Goal: Task Accomplishment & Management: Use online tool/utility

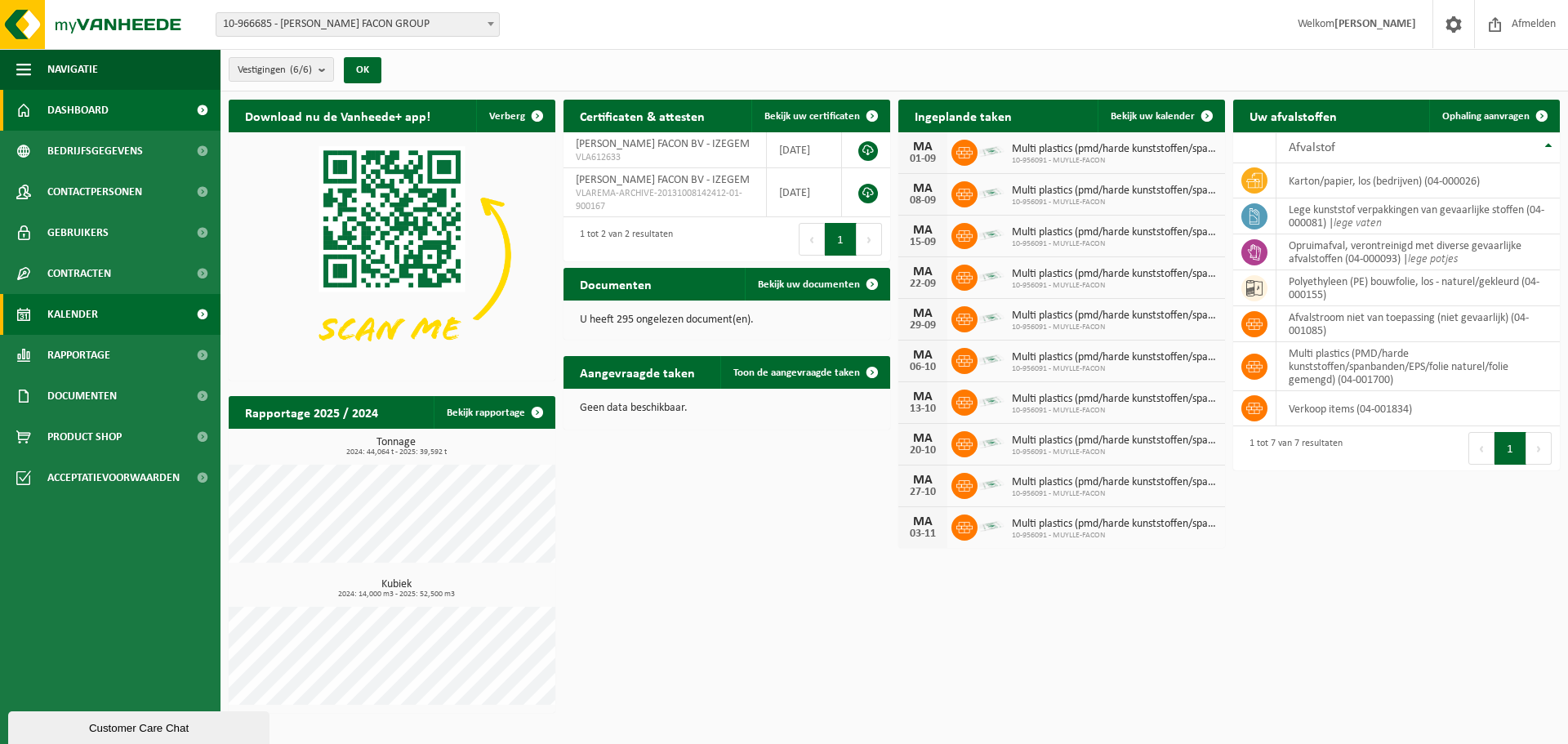
click at [69, 318] on span "Kalender" at bounding box center [72, 314] width 50 height 41
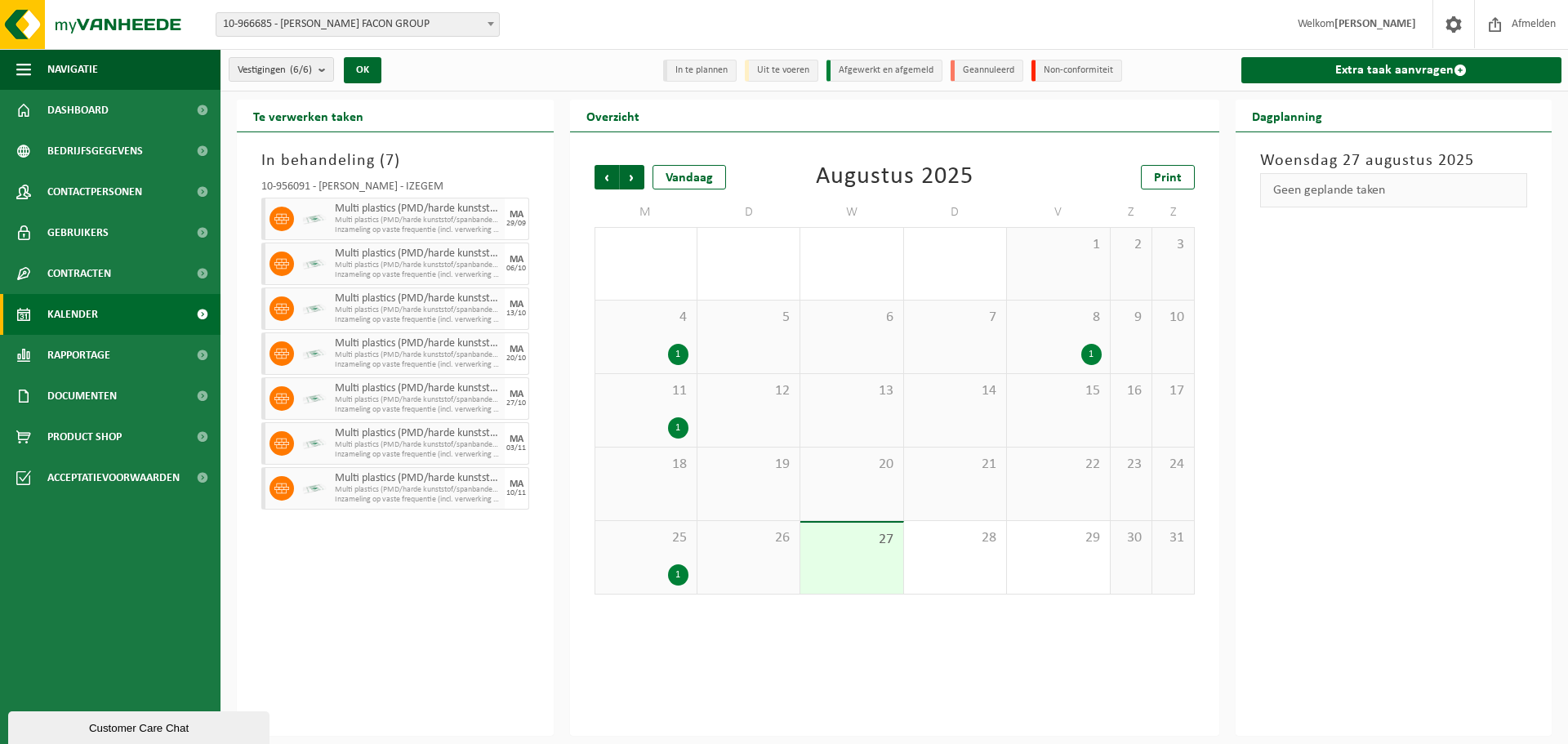
click at [428, 27] on span "10-966685 - [PERSON_NAME] FACON GROUP" at bounding box center [357, 25] width 283 height 23
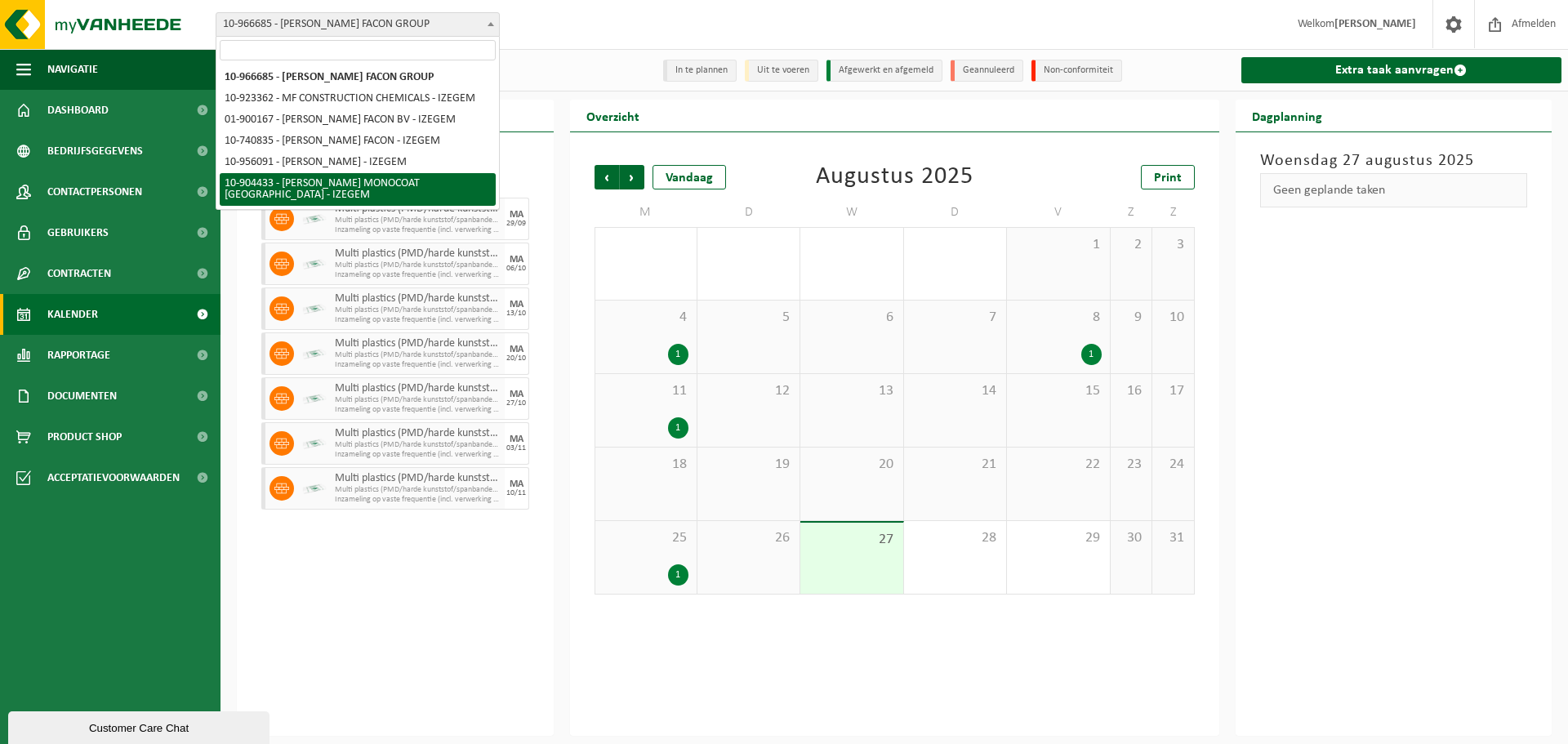
select select "139892"
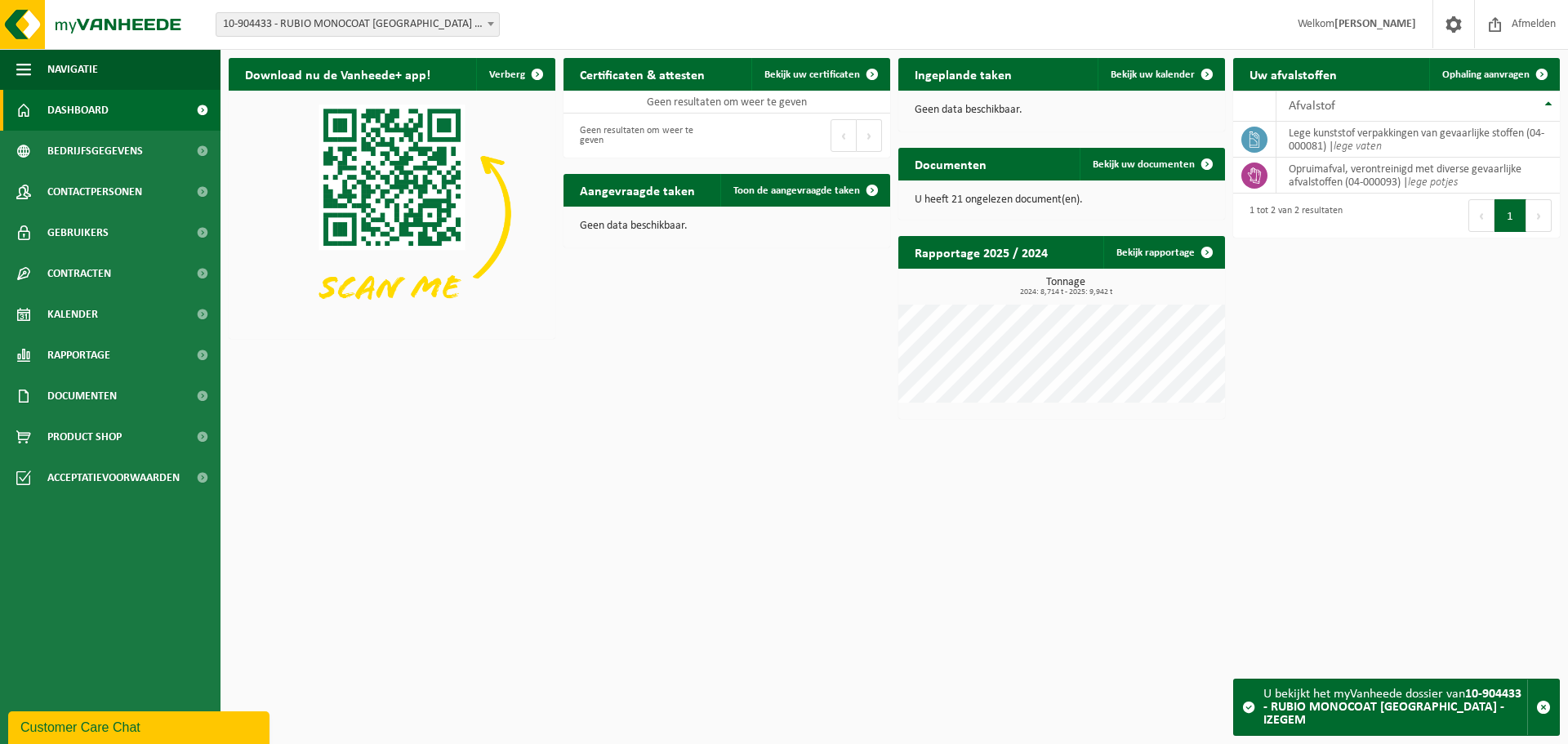
click at [1355, 486] on html "Vestiging: 10-966685 - MUYLLE FACON GROUP 10-923362 - MF CONSTRUCTION CHEMICALS…" at bounding box center [784, 372] width 1568 height 744
click at [82, 314] on span "Kalender" at bounding box center [72, 314] width 50 height 41
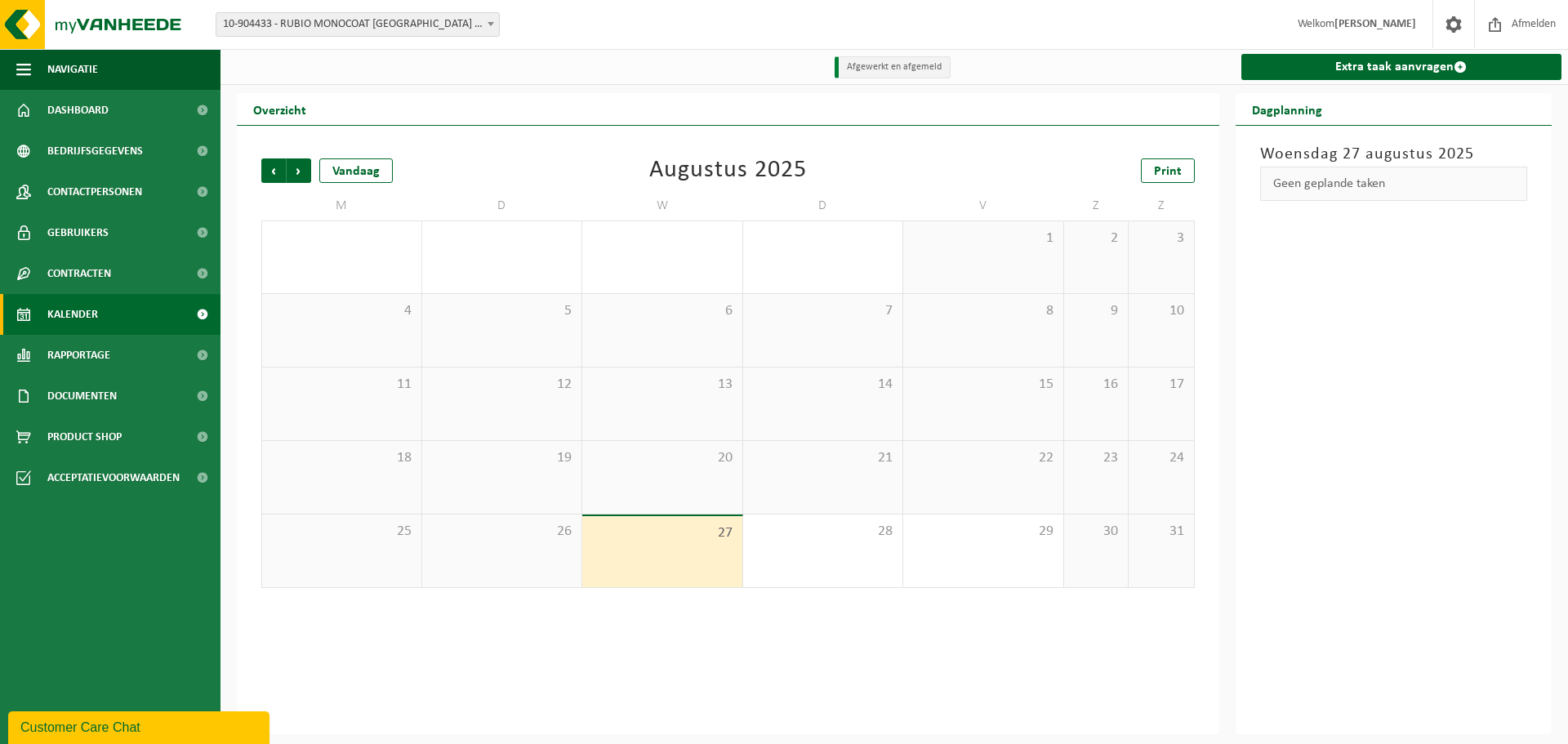
click at [908, 644] on div "Vorige Volgende Vandaag Augustus 2025 Print M D W D V Z Z 28 29 30 31 1 1 2 3 4…" at bounding box center [728, 430] width 982 height 608
click at [774, 627] on div "Vorige Volgende Vandaag Augustus 2025 Print M D W D V Z Z 28 29 30 31 1 1 2 3 4…" at bounding box center [728, 430] width 982 height 608
click at [804, 568] on div "28" at bounding box center [823, 551] width 160 height 73
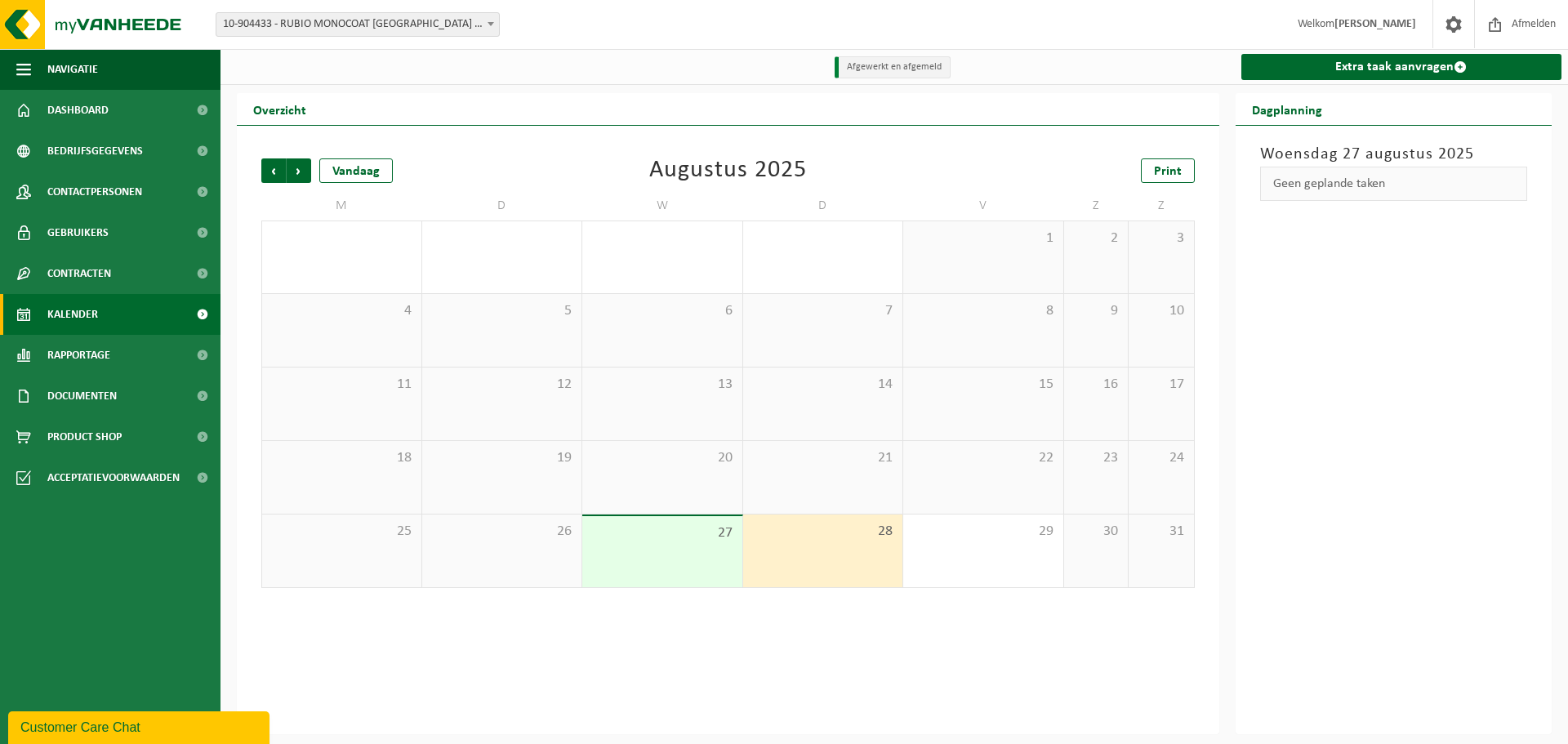
click at [690, 559] on div "27" at bounding box center [662, 551] width 160 height 71
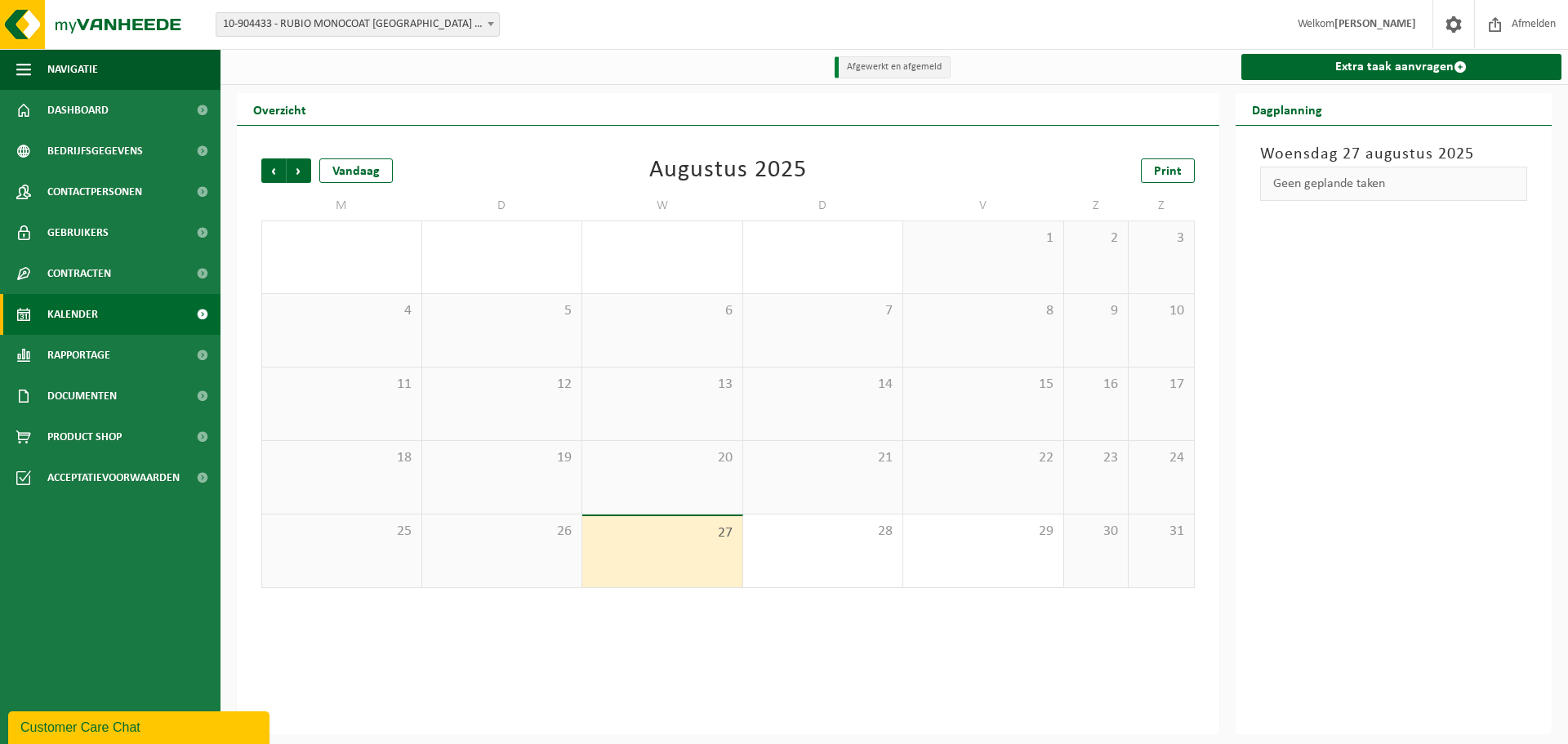
click at [749, 637] on div "Vorige Volgende Vandaag Augustus 2025 Print M D W D V Z Z 28 29 30 31 1 1 2 3 4…" at bounding box center [728, 430] width 982 height 608
click at [1308, 64] on link "Extra taak aanvragen" at bounding box center [1401, 67] width 320 height 27
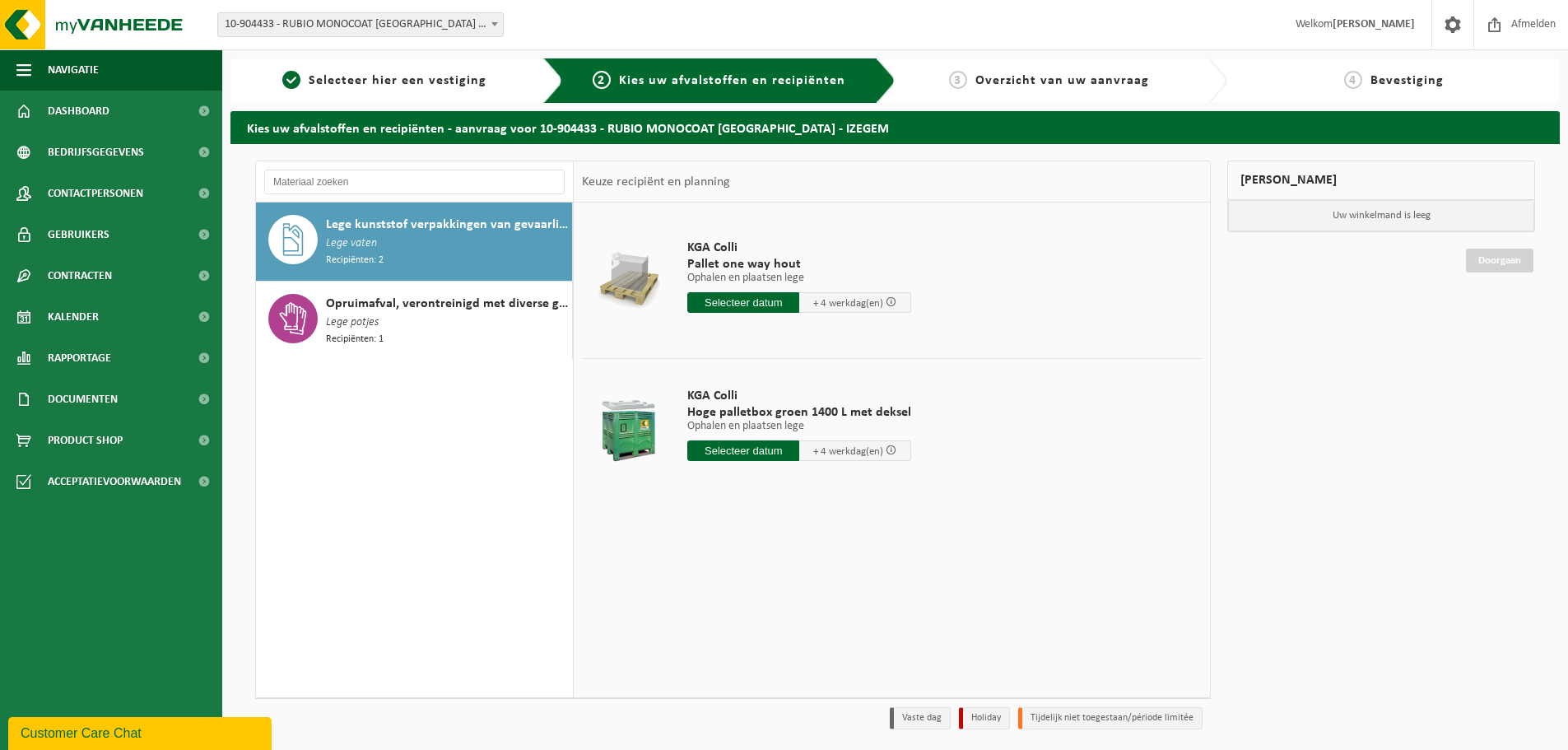
click at [779, 448] on input "text" at bounding box center [742, 451] width 112 height 21
click at [791, 645] on div "28" at bounding box center [789, 650] width 29 height 27
type input "Van 2025-08-28"
type input "2025-08-28"
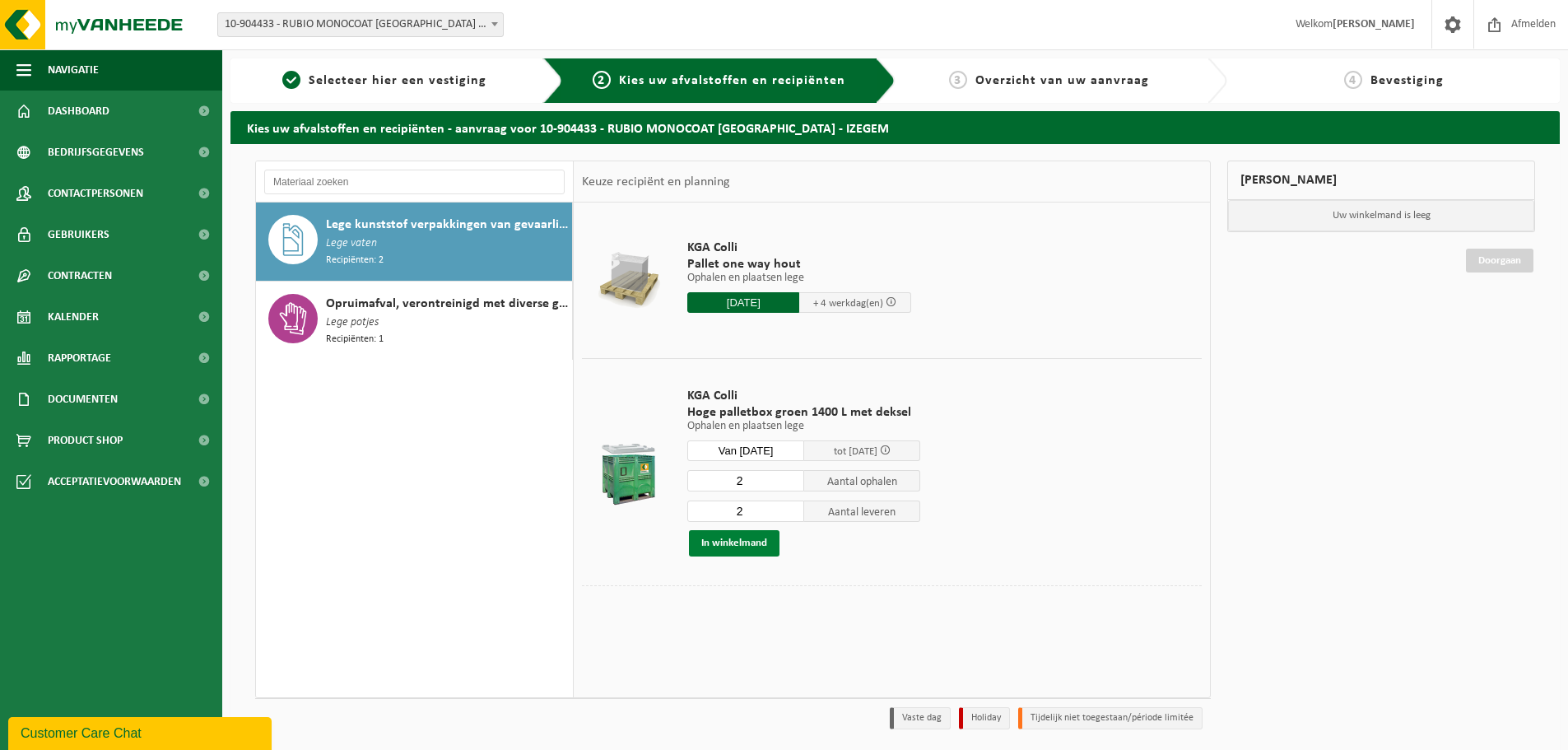
click at [741, 547] on button "In winkelmand" at bounding box center [734, 544] width 91 height 27
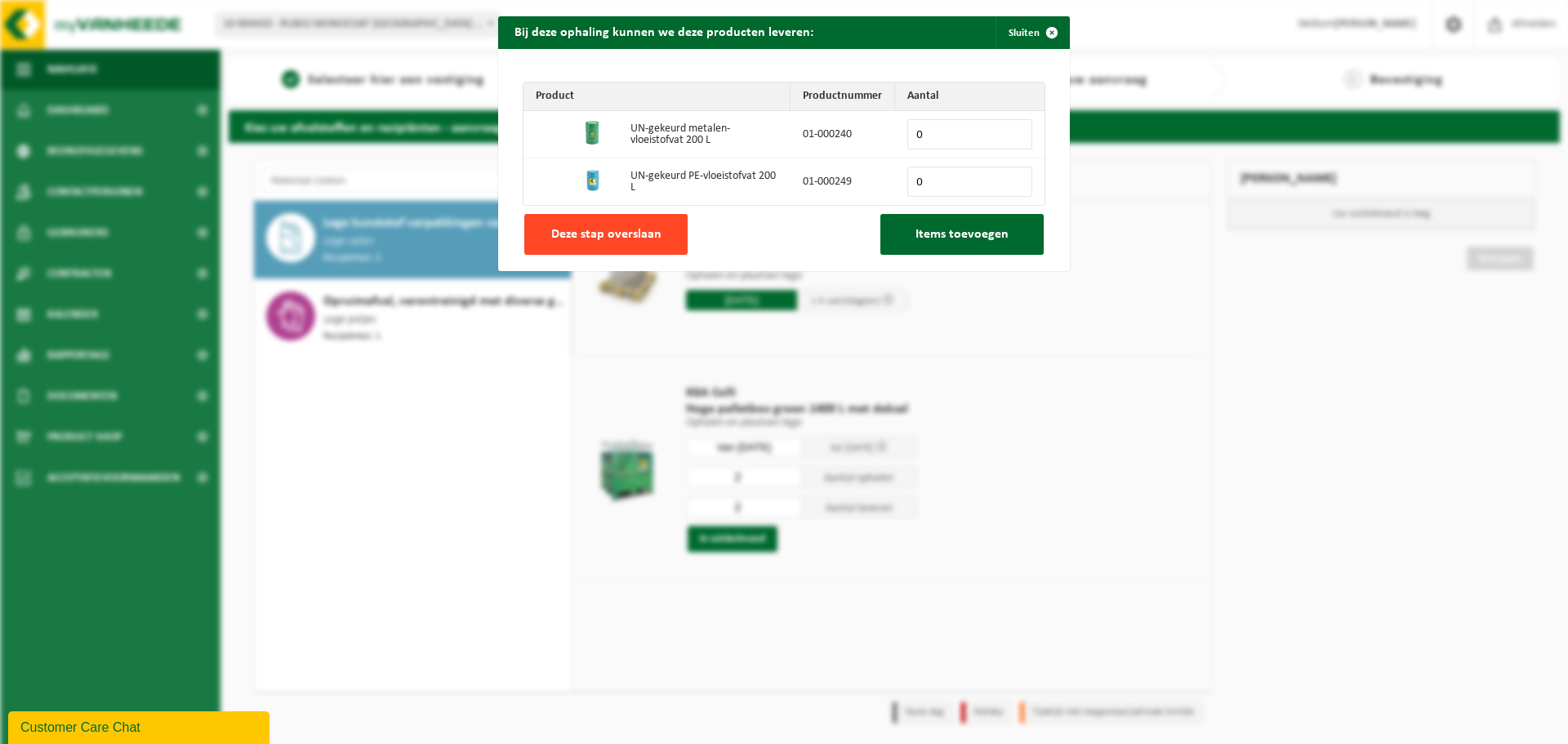
click at [632, 238] on span "Deze stap overslaan" at bounding box center [606, 234] width 110 height 13
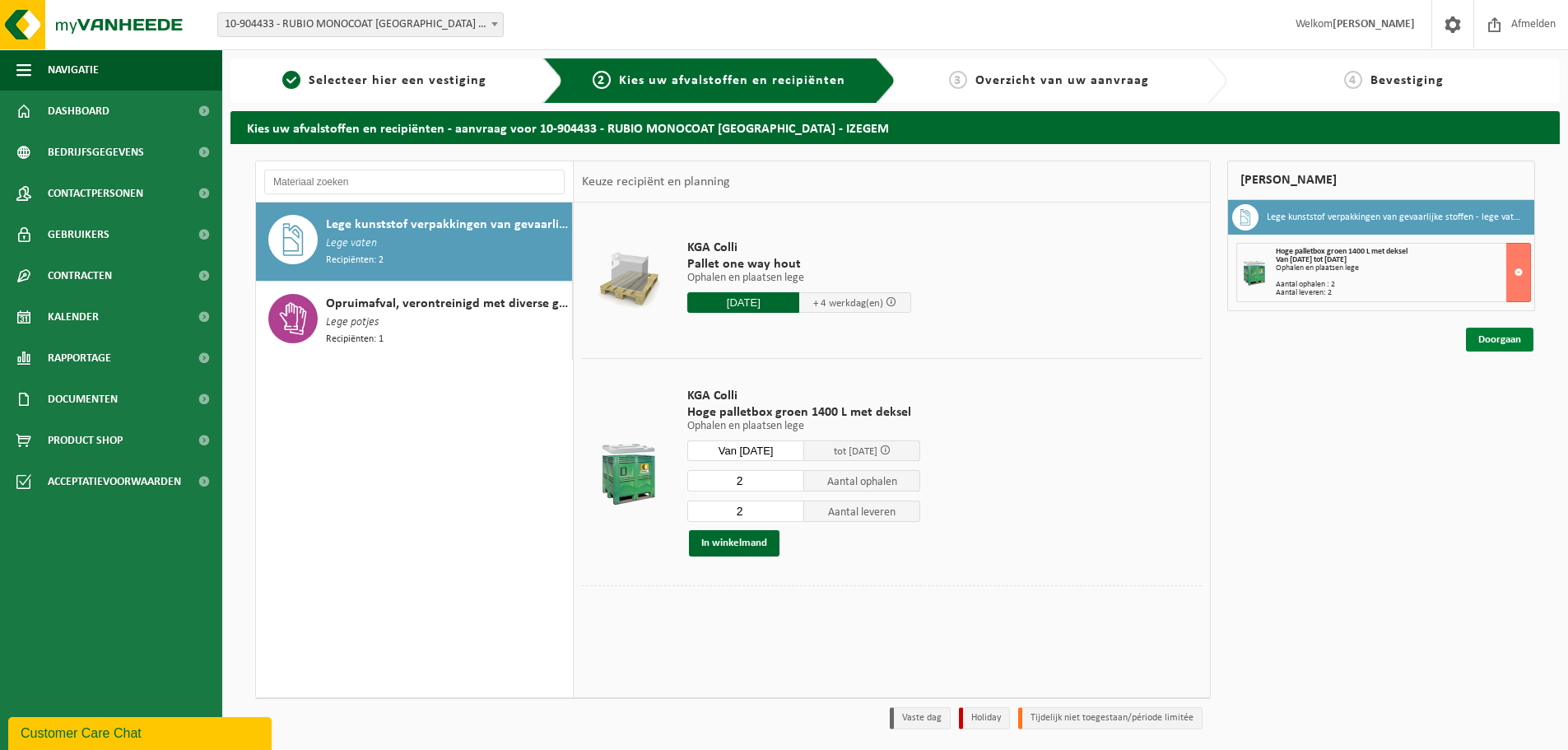
click at [1493, 345] on link "Doorgaan" at bounding box center [1499, 339] width 68 height 24
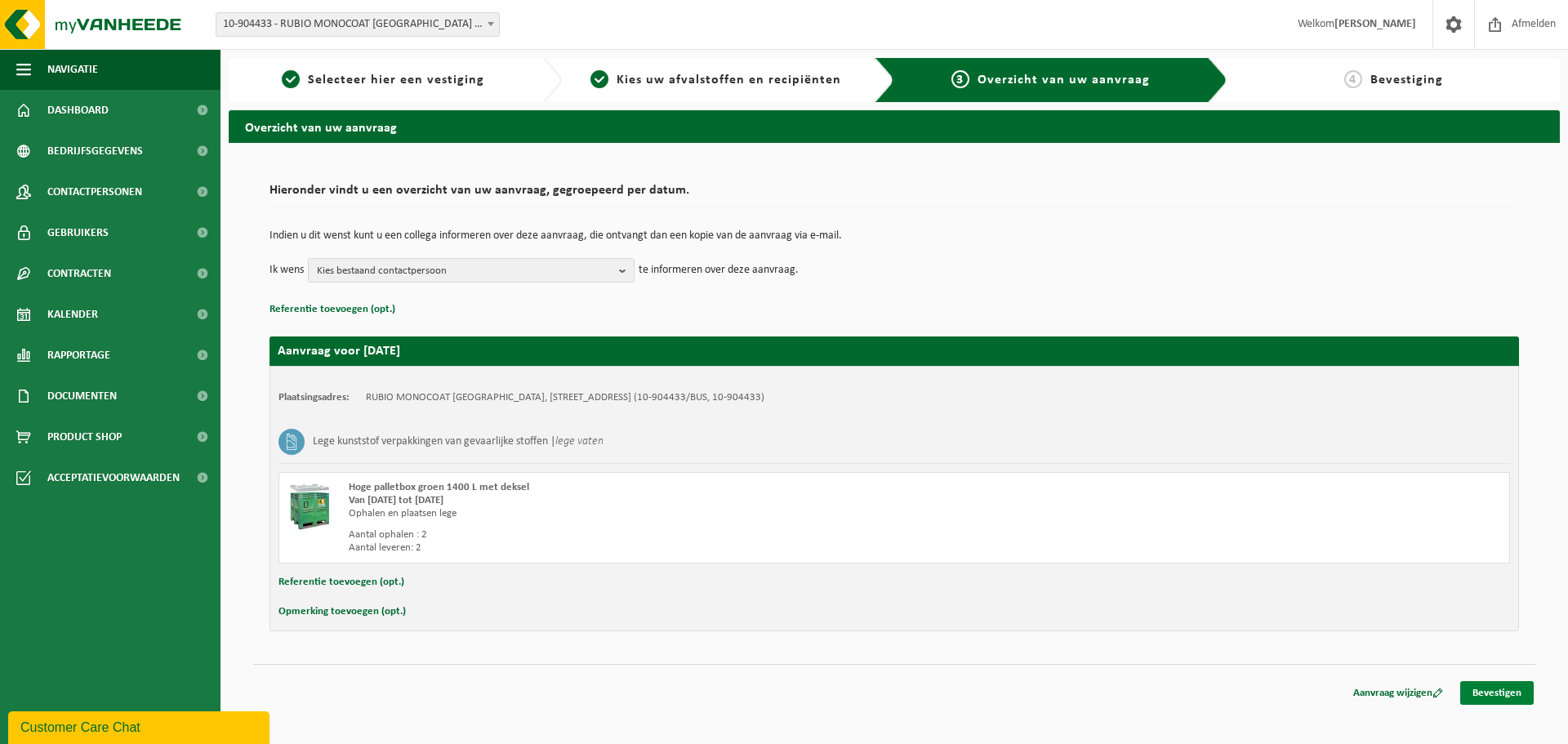
click at [1499, 696] on link "Bevestigen" at bounding box center [1497, 692] width 74 height 24
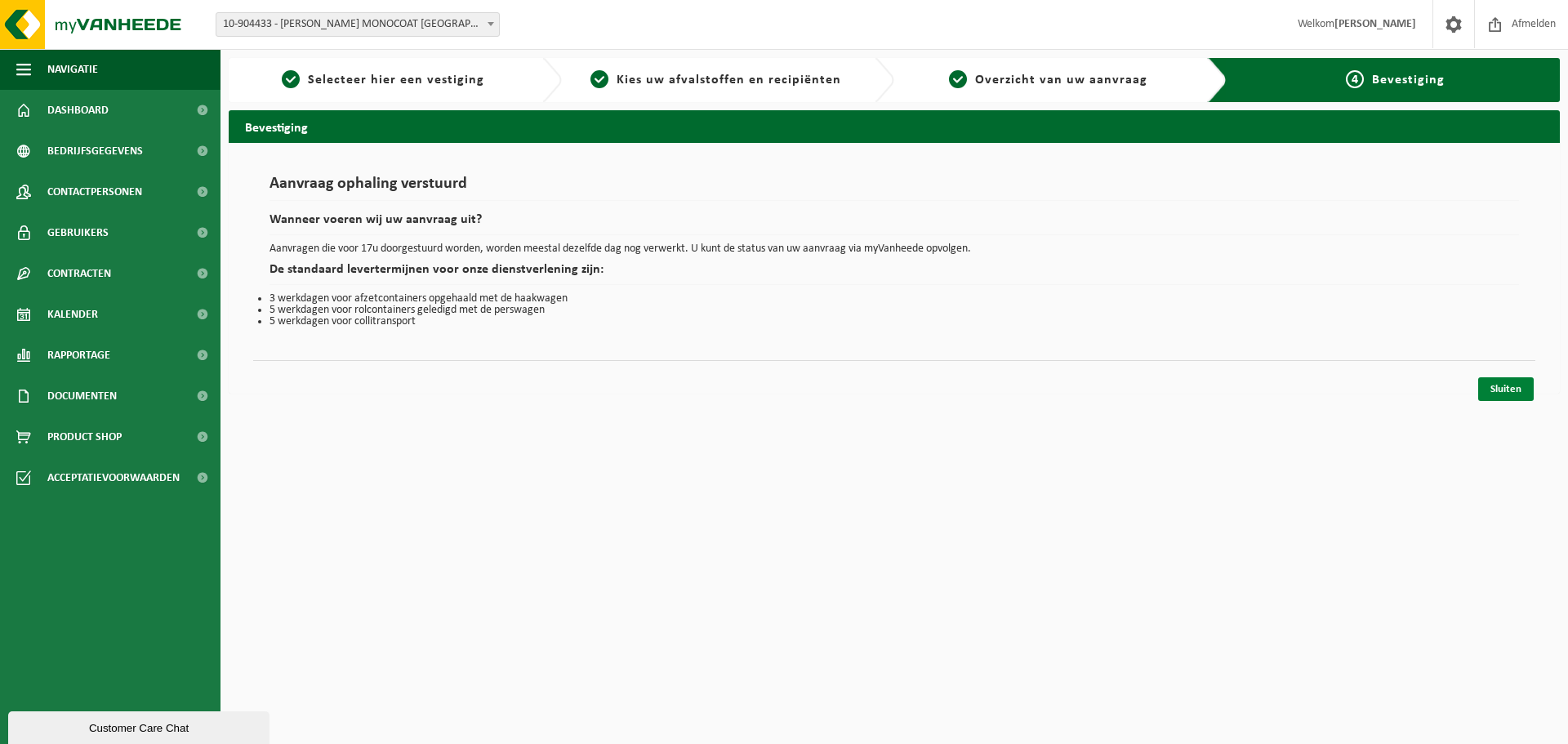
click at [1509, 397] on link "Sluiten" at bounding box center [1505, 389] width 56 height 24
